Goal: Task Accomplishment & Management: Manage account settings

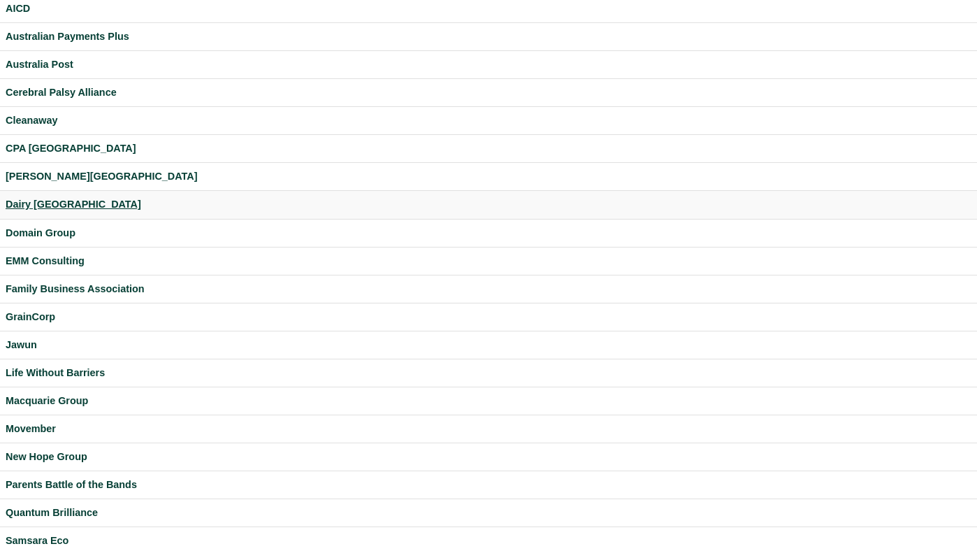
scroll to position [55, 0]
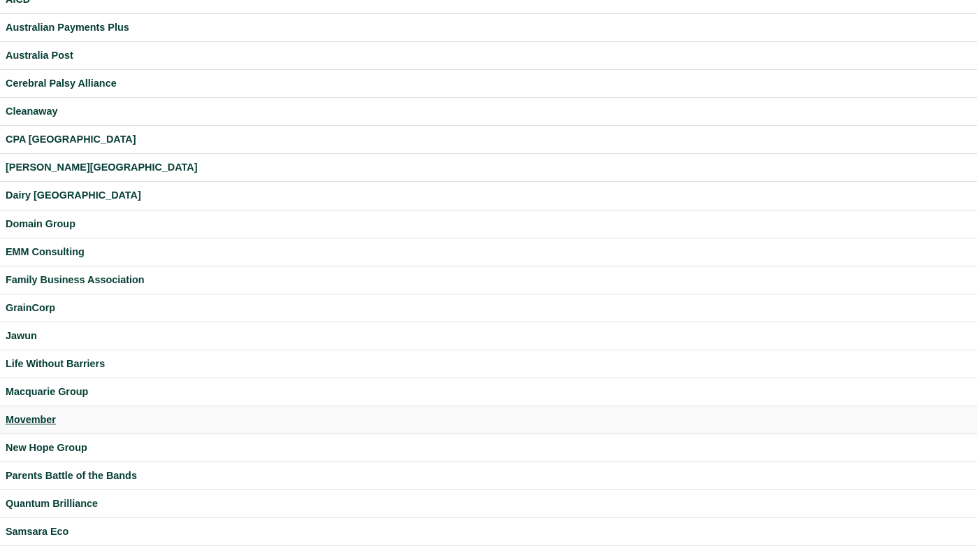
click at [34, 414] on div "Movember" at bounding box center [489, 420] width 966 height 16
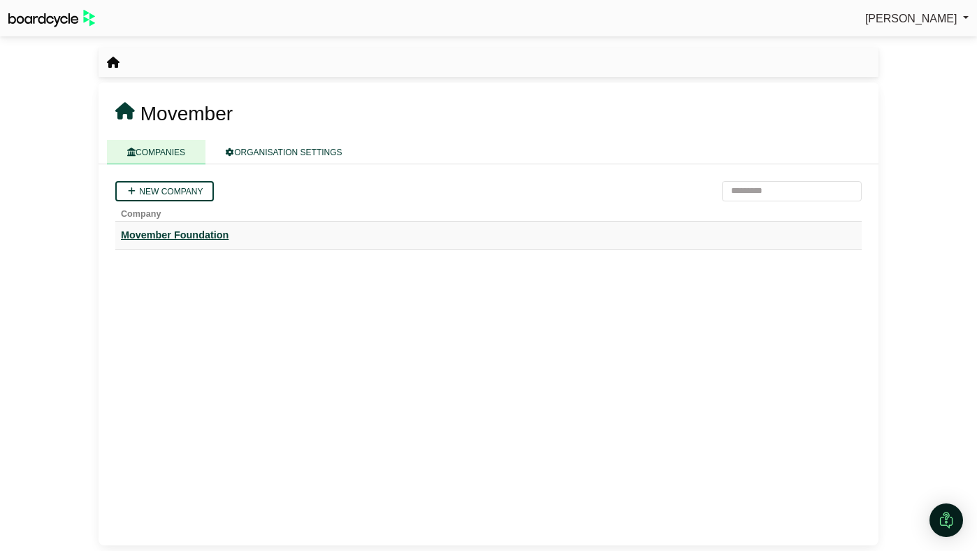
click at [166, 238] on div "Movember Foundation" at bounding box center [488, 235] width 735 height 16
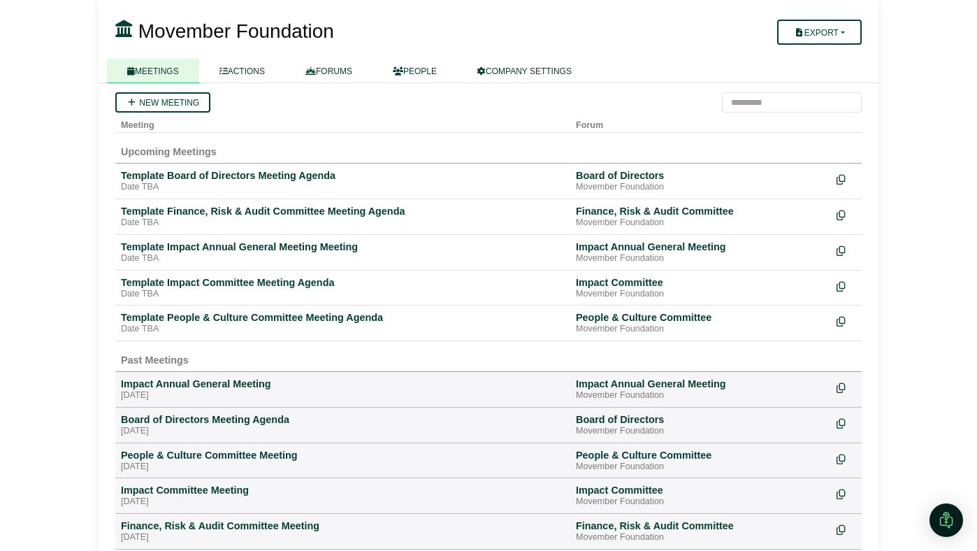
scroll to position [122, 0]
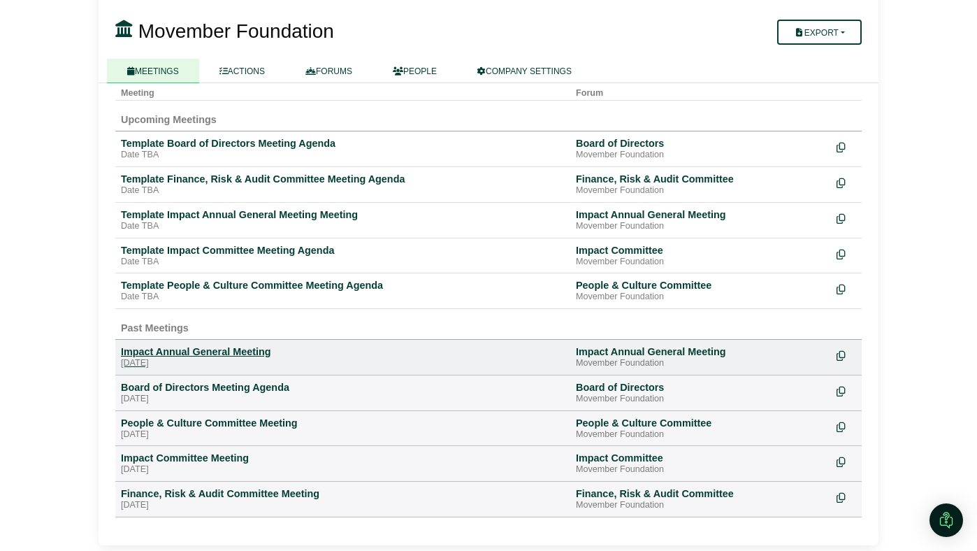
click at [217, 348] on div "Impact Annual General Meeting" at bounding box center [343, 351] width 444 height 13
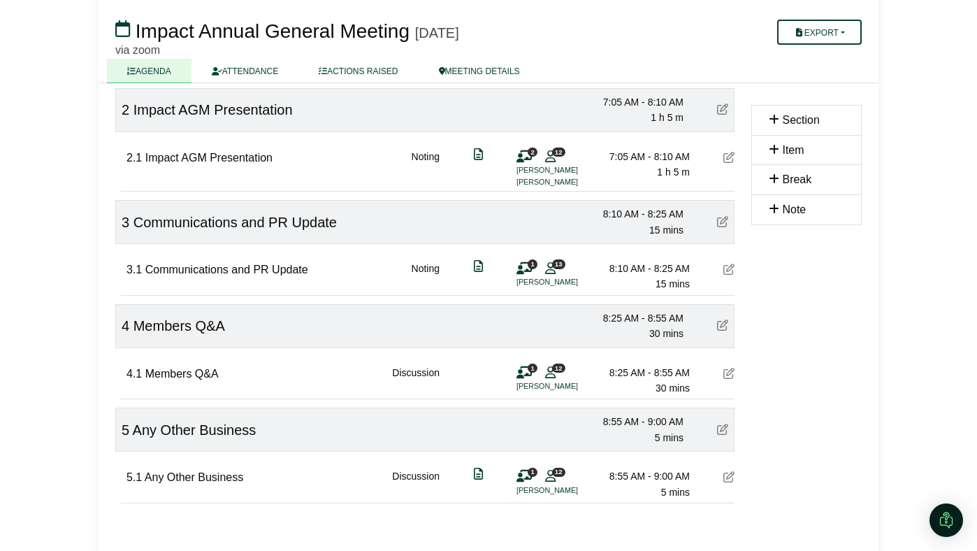
scroll to position [280, 0]
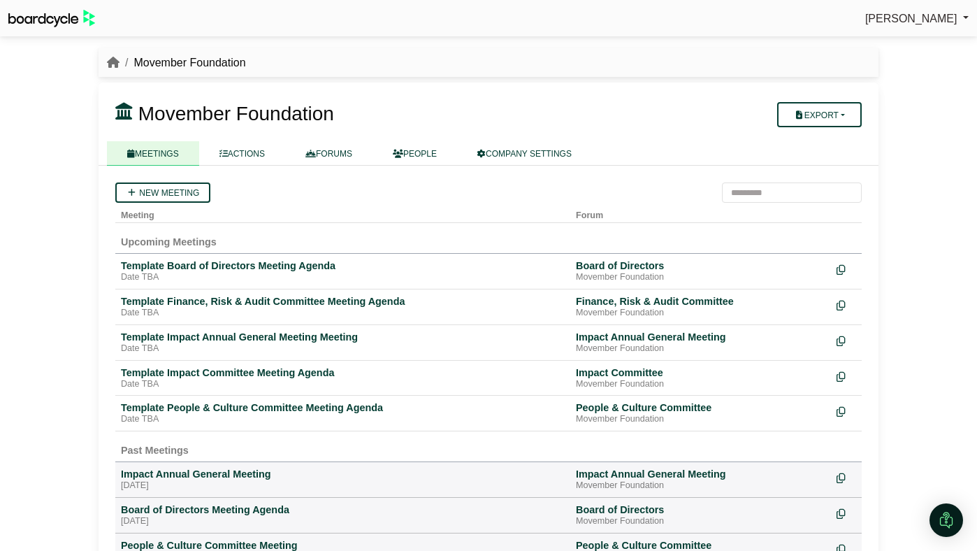
scroll to position [122, 0]
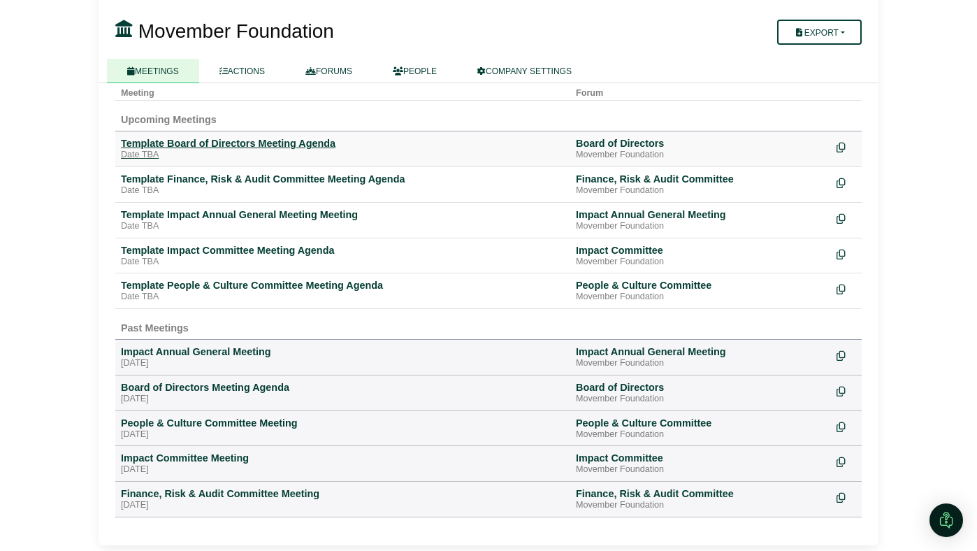
click at [219, 140] on div "Template Board of Directors Meeting Agenda" at bounding box center [343, 143] width 444 height 13
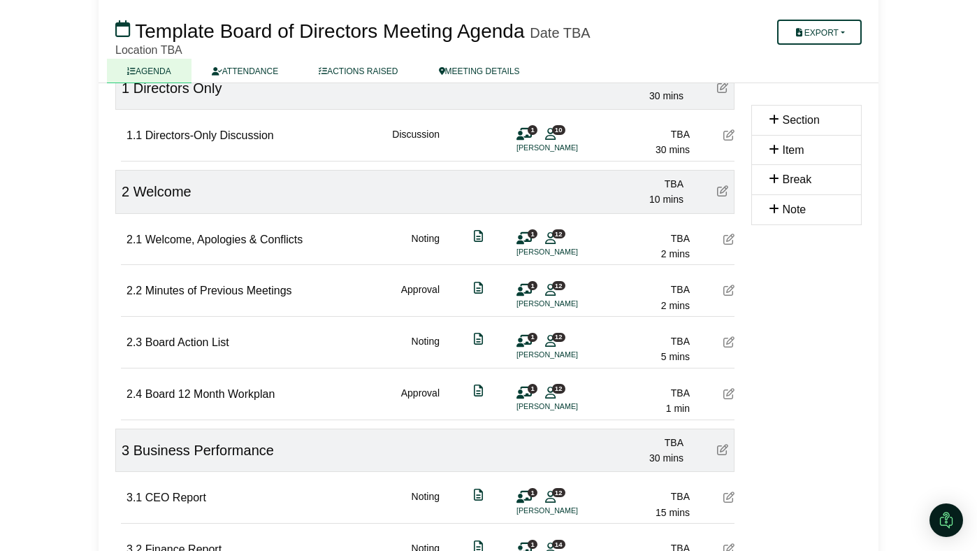
scroll to position [169, 0]
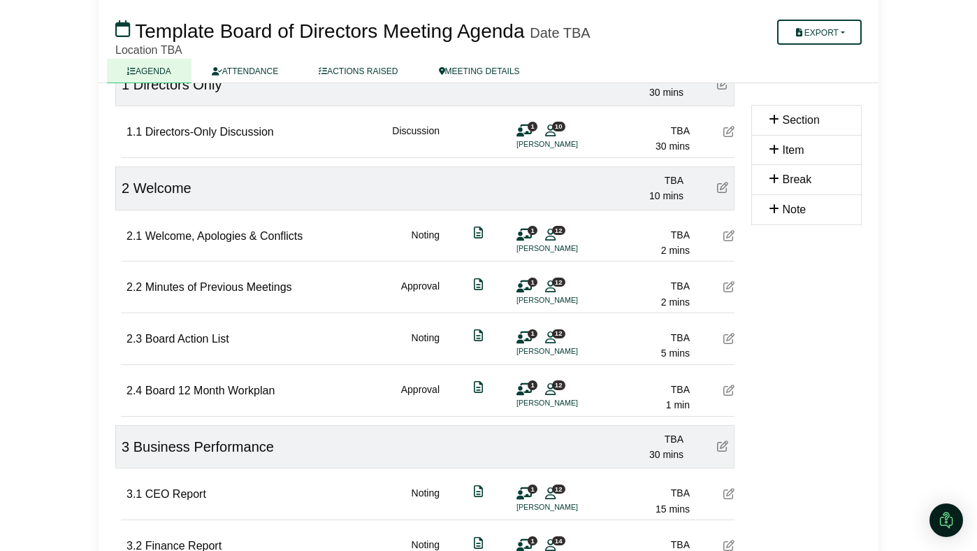
click at [147, 338] on span "Board Action List" at bounding box center [187, 339] width 84 height 12
click at [727, 338] on icon at bounding box center [728, 338] width 11 height 11
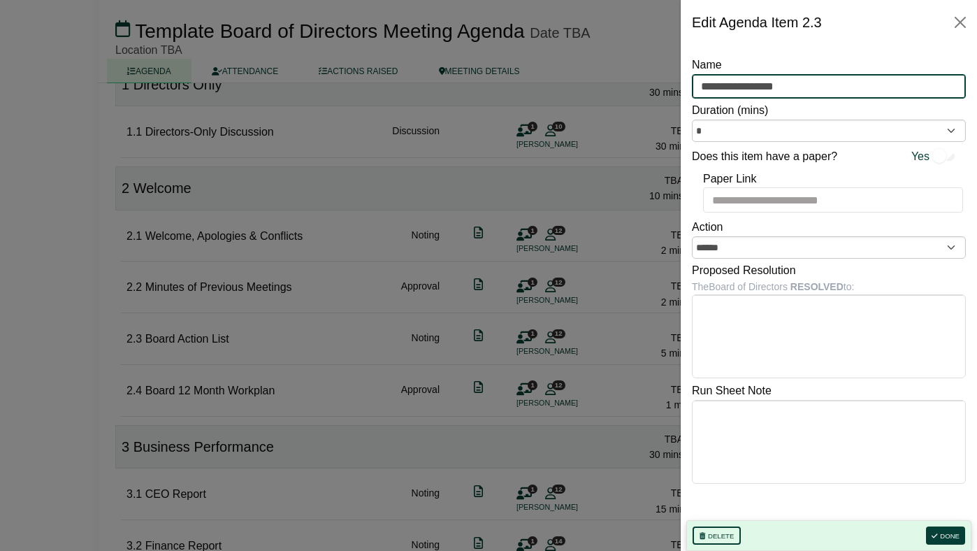
drag, startPoint x: 806, startPoint y: 90, endPoint x: 664, endPoint y: 89, distance: 142.6
click at [664, 89] on body "Perryn Fowler Sign Out Movember Foundation Board of Directors Template Board of…" at bounding box center [488, 106] width 977 height 551
click at [965, 17] on button "Close" at bounding box center [960, 22] width 22 height 22
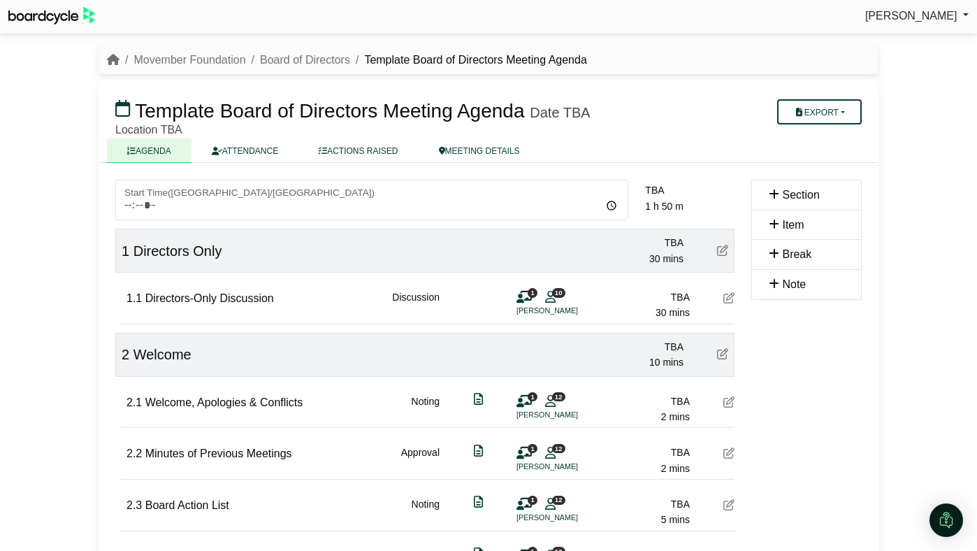
scroll to position [0, 0]
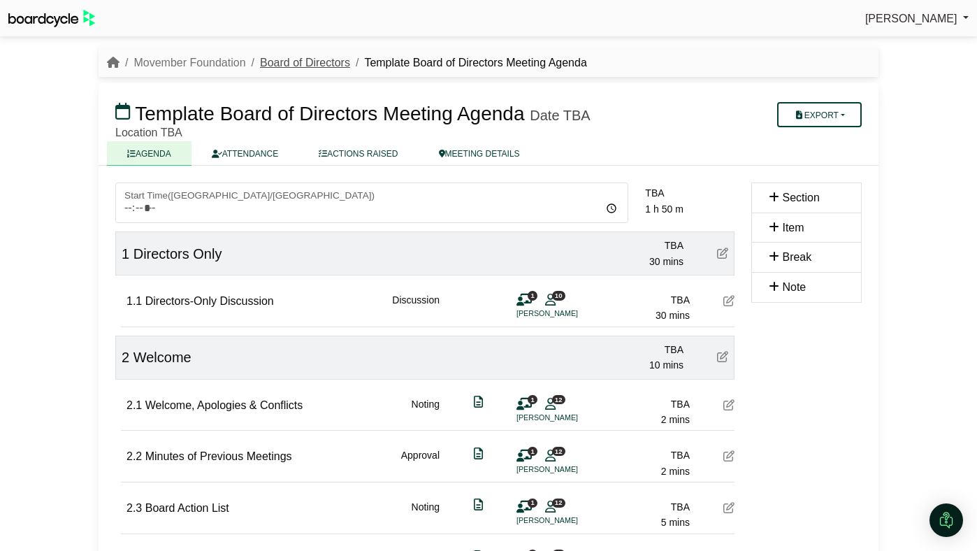
click at [307, 62] on link "Board of Directors" at bounding box center [305, 63] width 90 height 12
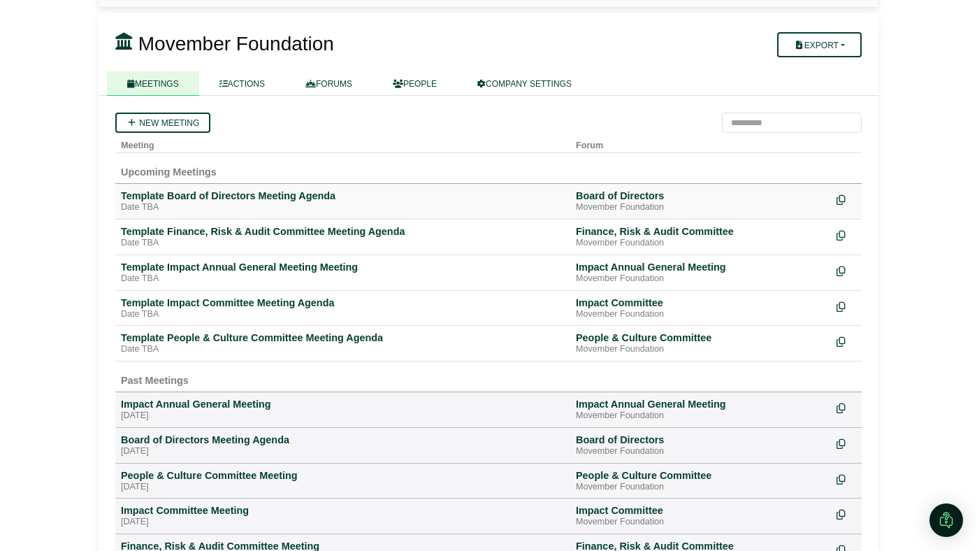
scroll to position [122, 0]
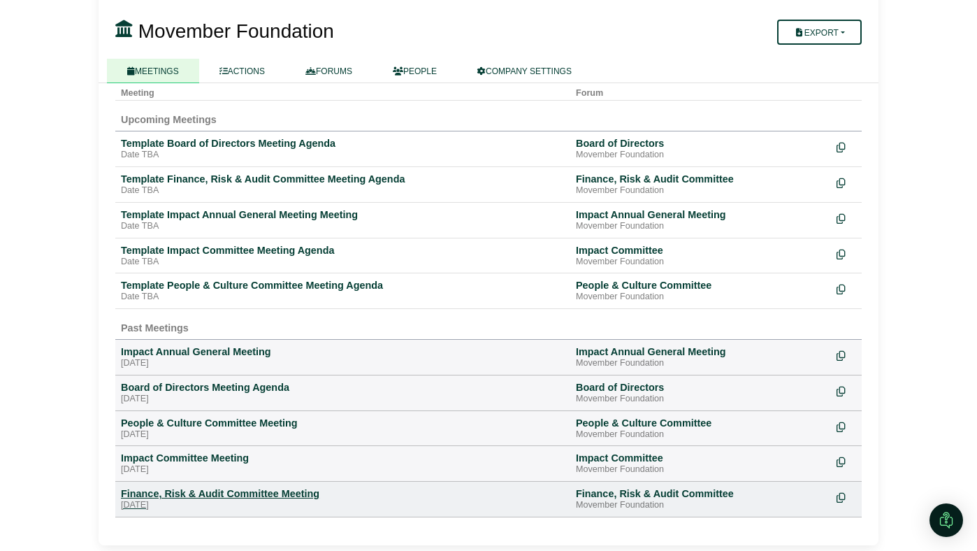
click at [210, 490] on div "Finance, Risk & Audit Committee Meeting" at bounding box center [343, 493] width 444 height 13
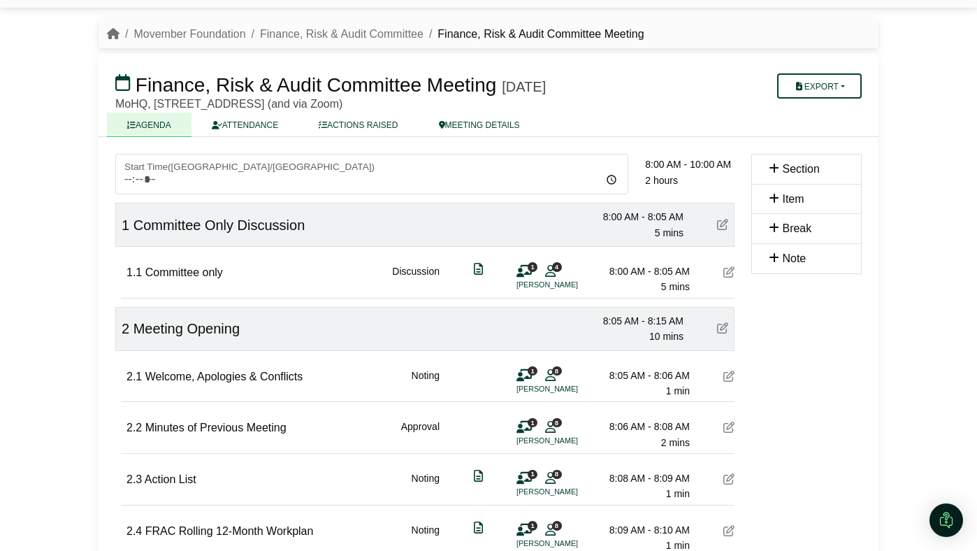
scroll to position [30, 0]
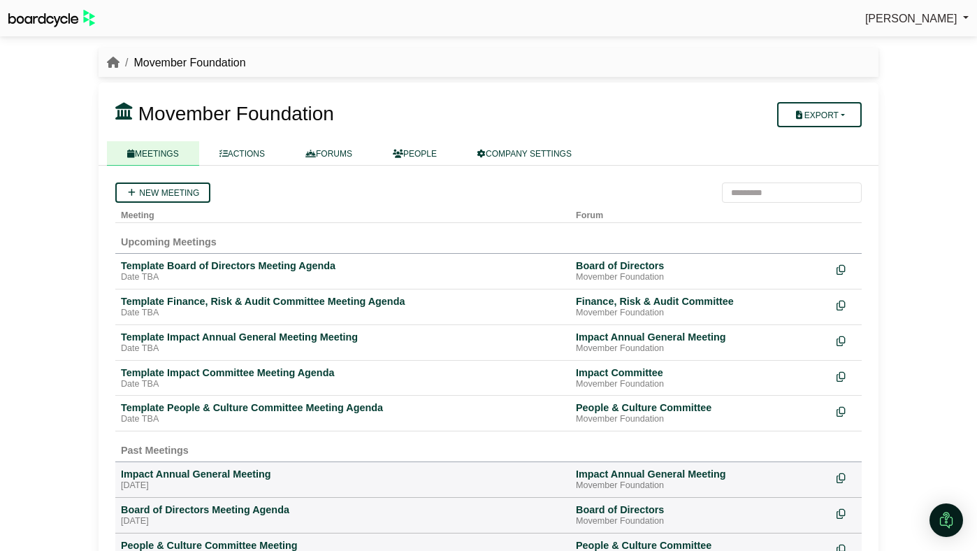
scroll to position [122, 0]
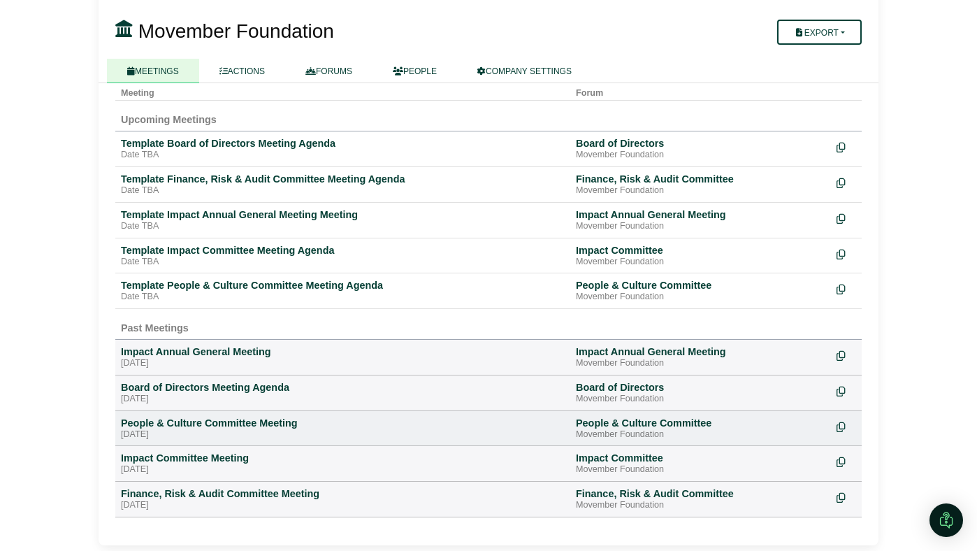
click at [137, 415] on td "People & Culture Committee Meeting Tuesday, 26 August 2025" at bounding box center [342, 428] width 455 height 36
click at [137, 421] on div "People & Culture Committee Meeting" at bounding box center [343, 423] width 444 height 13
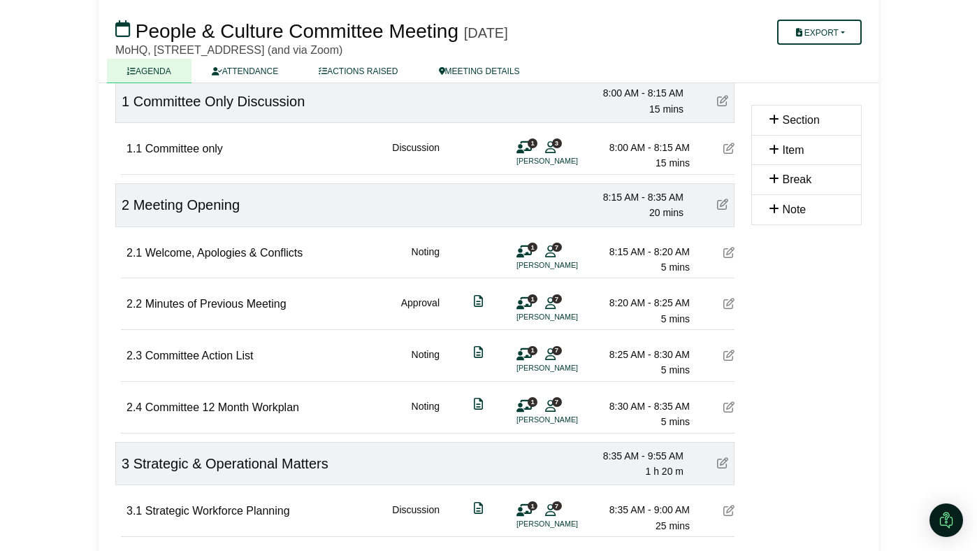
scroll to position [154, 0]
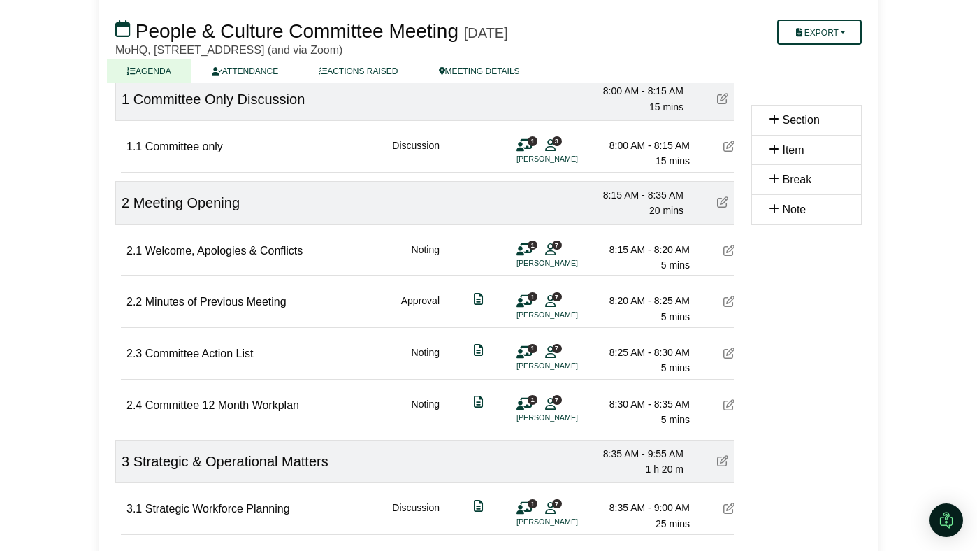
click at [731, 352] on icon at bounding box center [728, 352] width 11 height 11
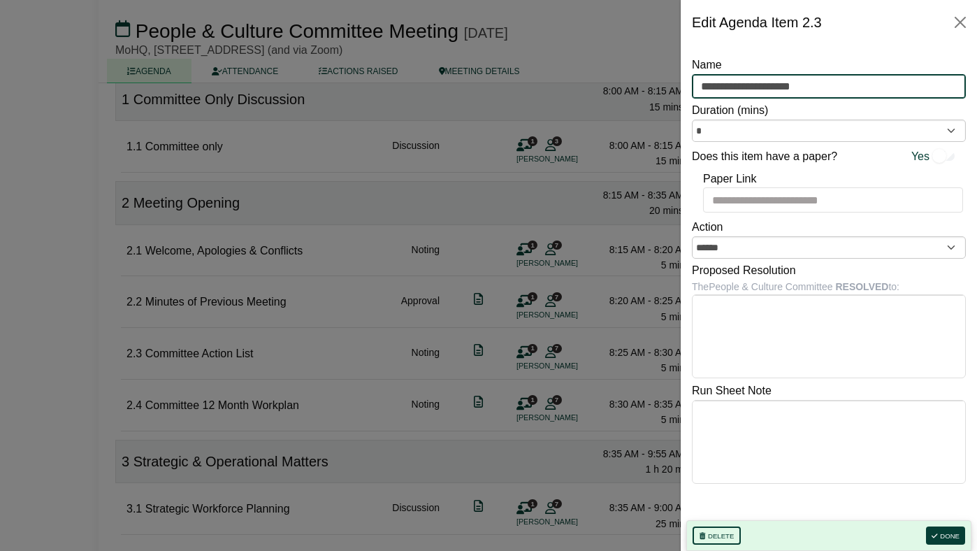
drag, startPoint x: 820, startPoint y: 82, endPoint x: 674, endPoint y: 80, distance: 146.8
click at [674, 80] on body "[PERSON_NAME] Sign Out Movember Foundation People & Culture Committee People & …" at bounding box center [488, 121] width 977 height 551
click at [955, 22] on button "Close" at bounding box center [960, 22] width 22 height 22
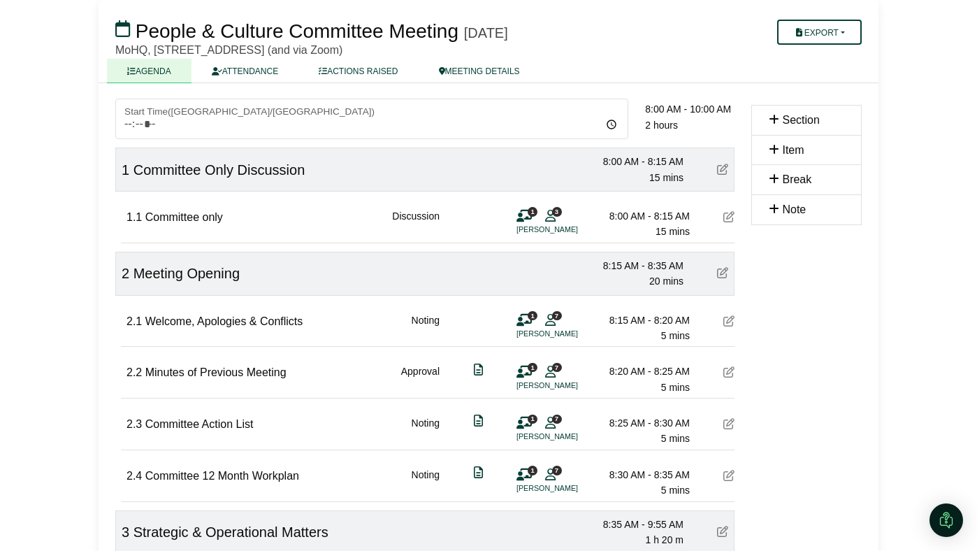
scroll to position [0, 0]
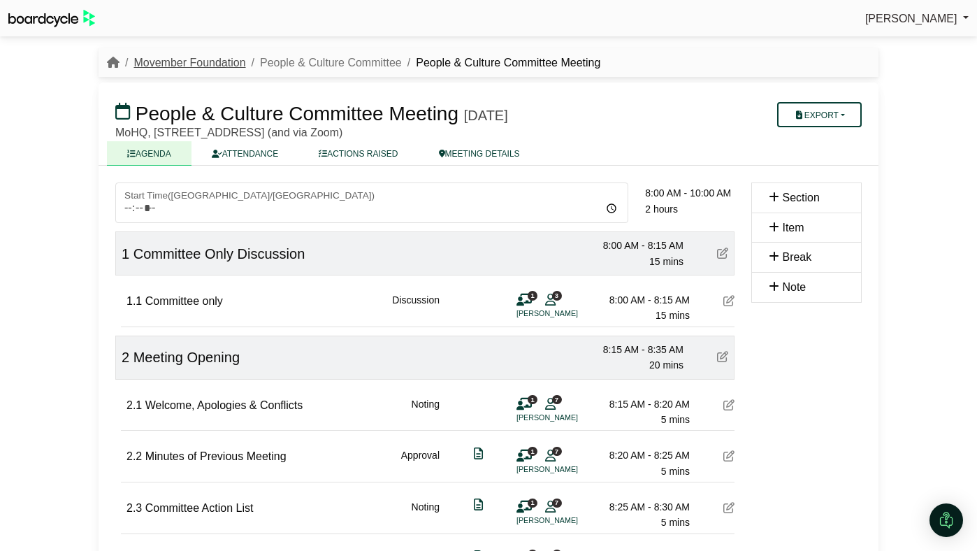
click at [206, 59] on link "Movember Foundation" at bounding box center [189, 63] width 112 height 12
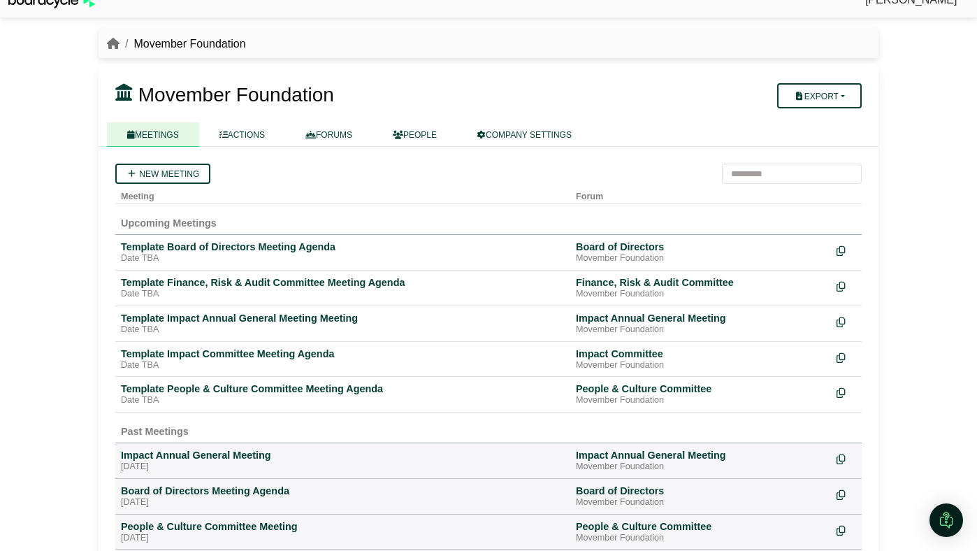
scroll to position [122, 0]
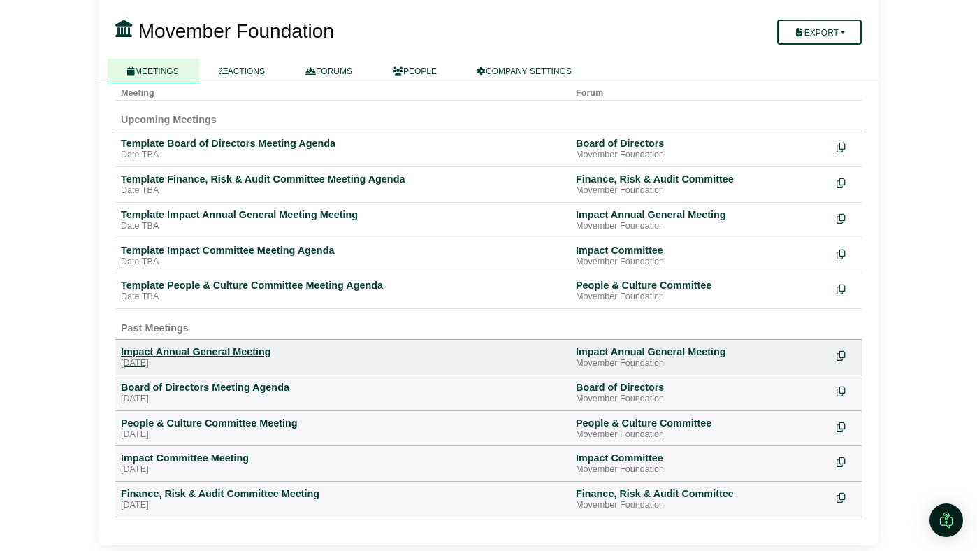
click at [237, 356] on div "Impact Annual General Meeting" at bounding box center [343, 351] width 444 height 13
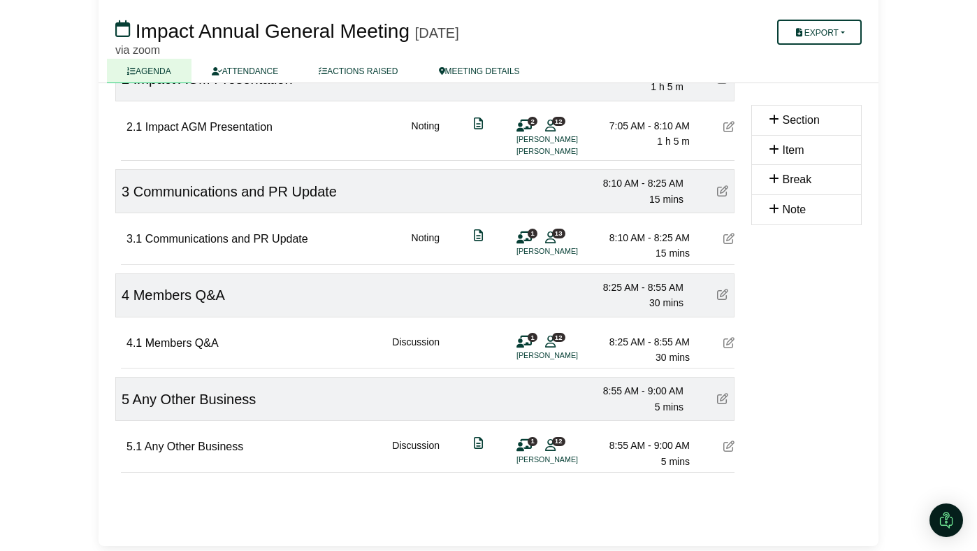
scroll to position [280, 0]
click at [120, 33] on icon at bounding box center [122, 28] width 15 height 17
click at [124, 24] on icon at bounding box center [122, 28] width 15 height 17
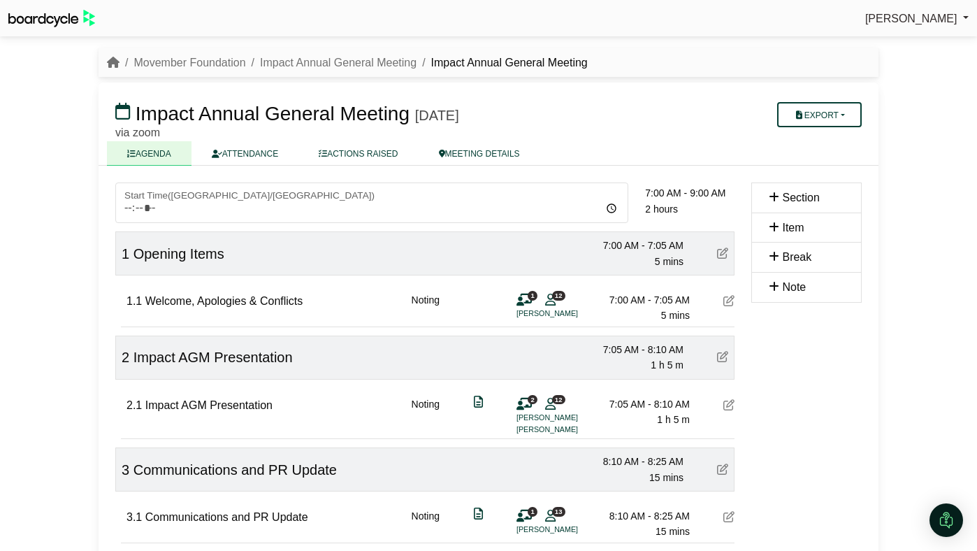
scroll to position [280, 0]
